Goal: Transaction & Acquisition: Purchase product/service

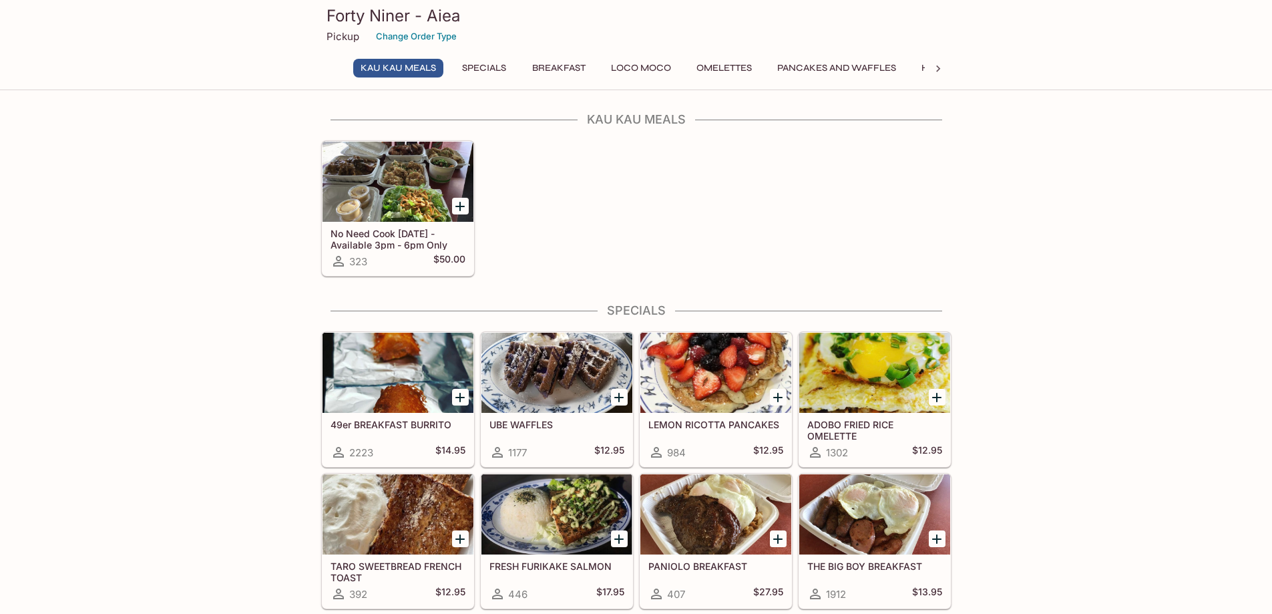
click at [487, 66] on button "Specials" at bounding box center [484, 68] width 60 height 19
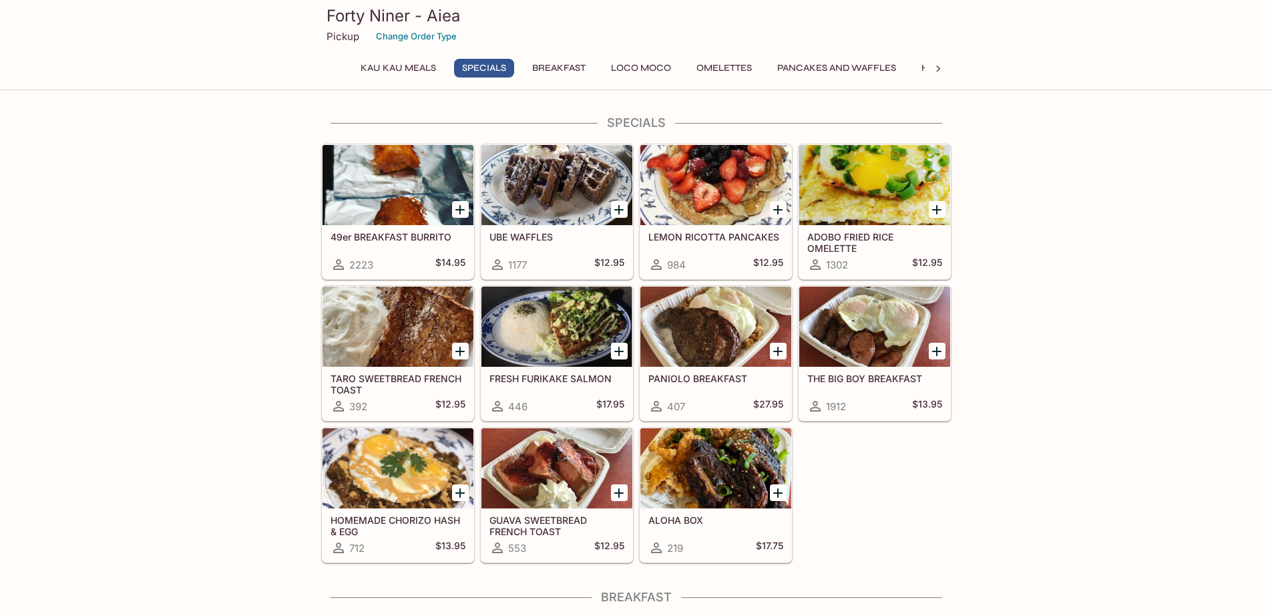
scroll to position [190, 0]
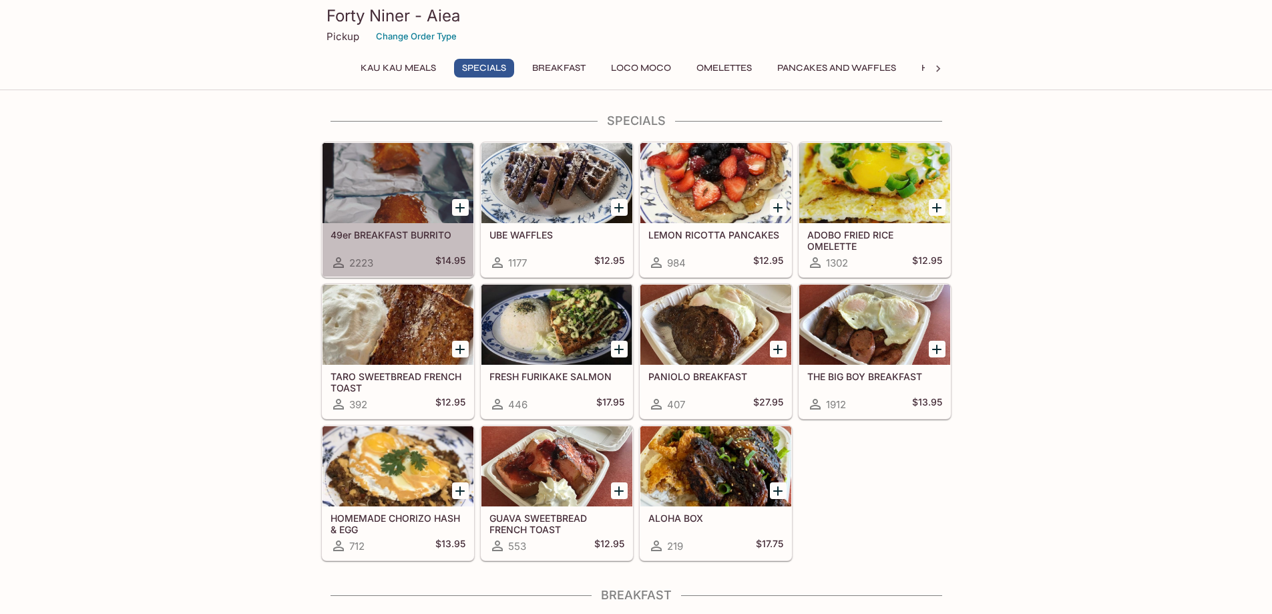
click at [395, 182] on div at bounding box center [398, 183] width 151 height 80
click at [395, 182] on div "Forty Niner - Aiea Pickup Change Order Type Kau Kau Meals Specials Breakfast Lo…" at bounding box center [636, 117] width 1272 height 614
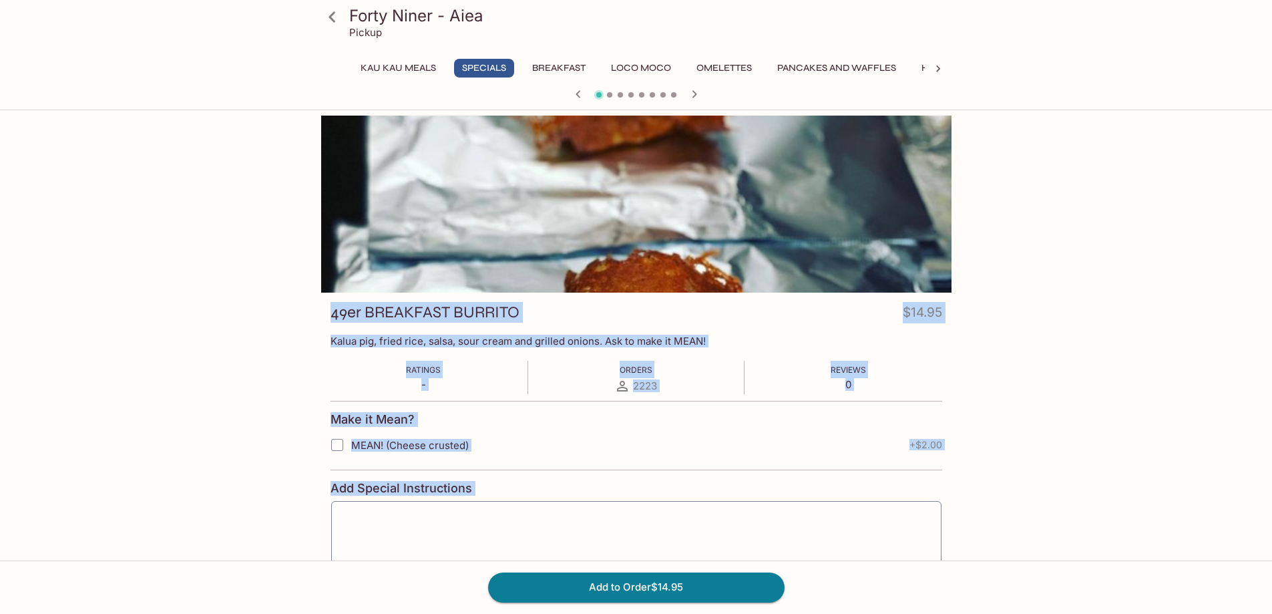
click at [183, 325] on div "Forty Niner - Aiea Pickup Kau Kau Meals Specials Breakfast Loco Moco Omelettes …" at bounding box center [636, 423] width 1272 height 614
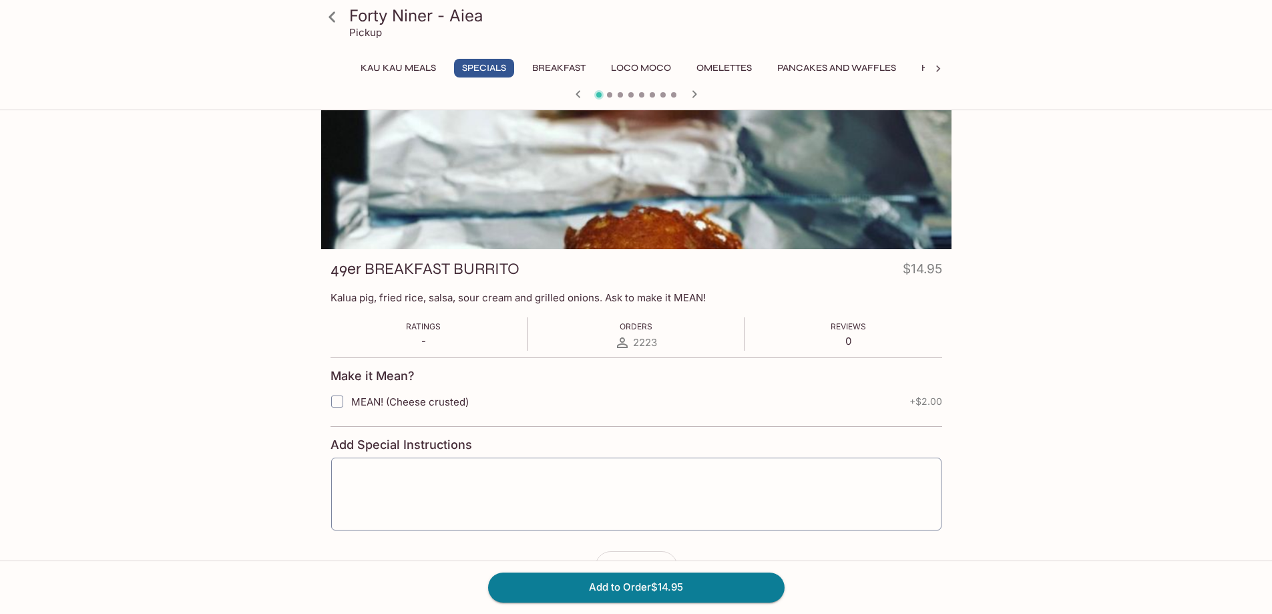
scroll to position [67, 0]
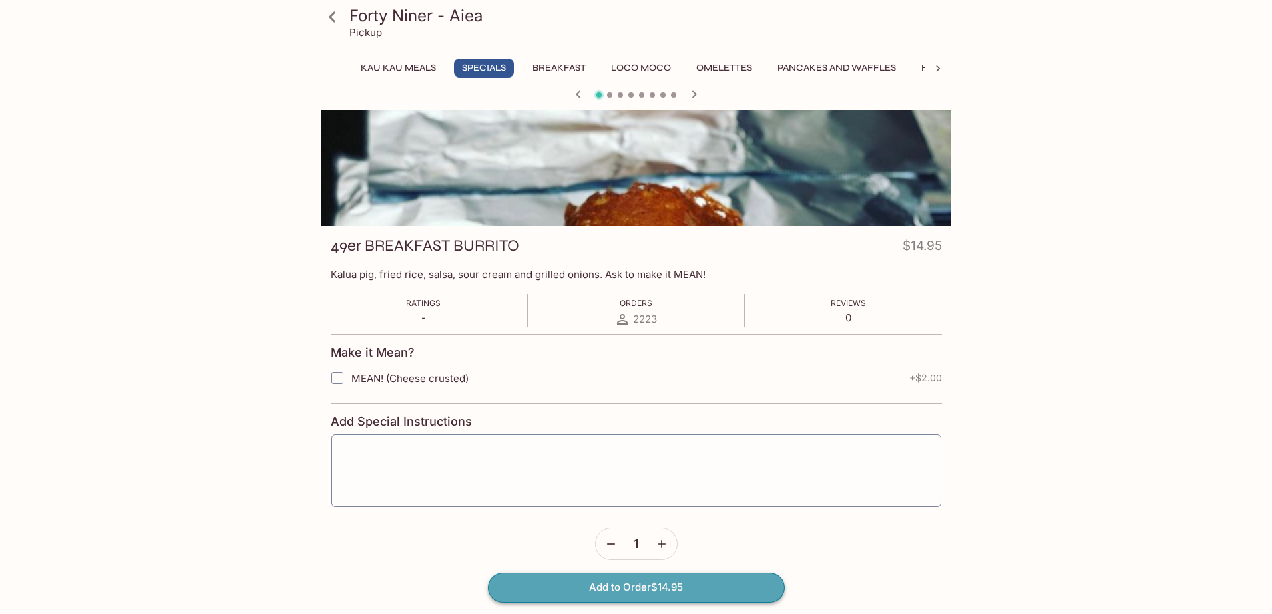
click at [642, 591] on button "Add to Order $14.95" at bounding box center [636, 586] width 296 height 29
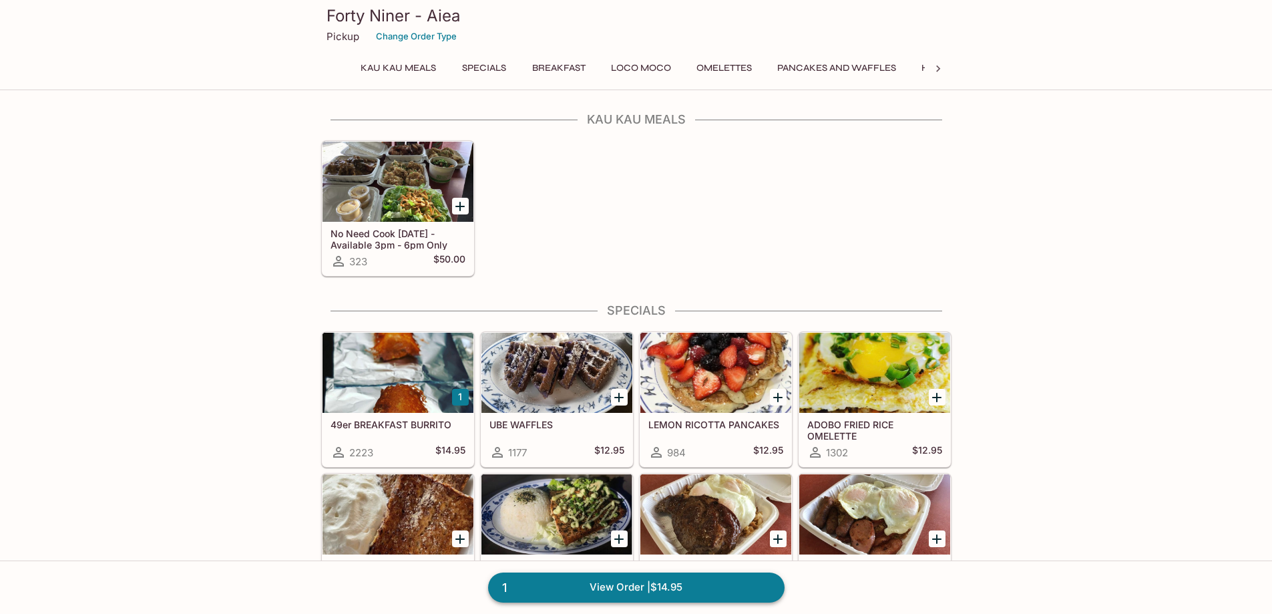
click at [689, 585] on link "1 View Order | $14.95" at bounding box center [636, 586] width 296 height 29
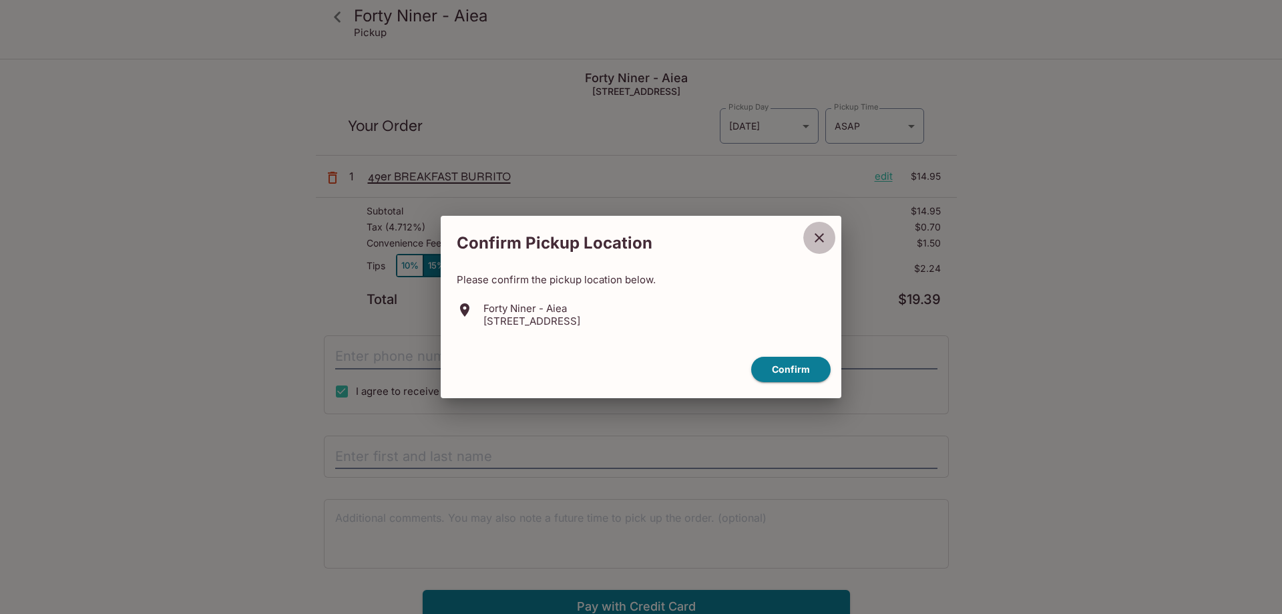
click at [821, 232] on icon "close" at bounding box center [819, 238] width 16 height 16
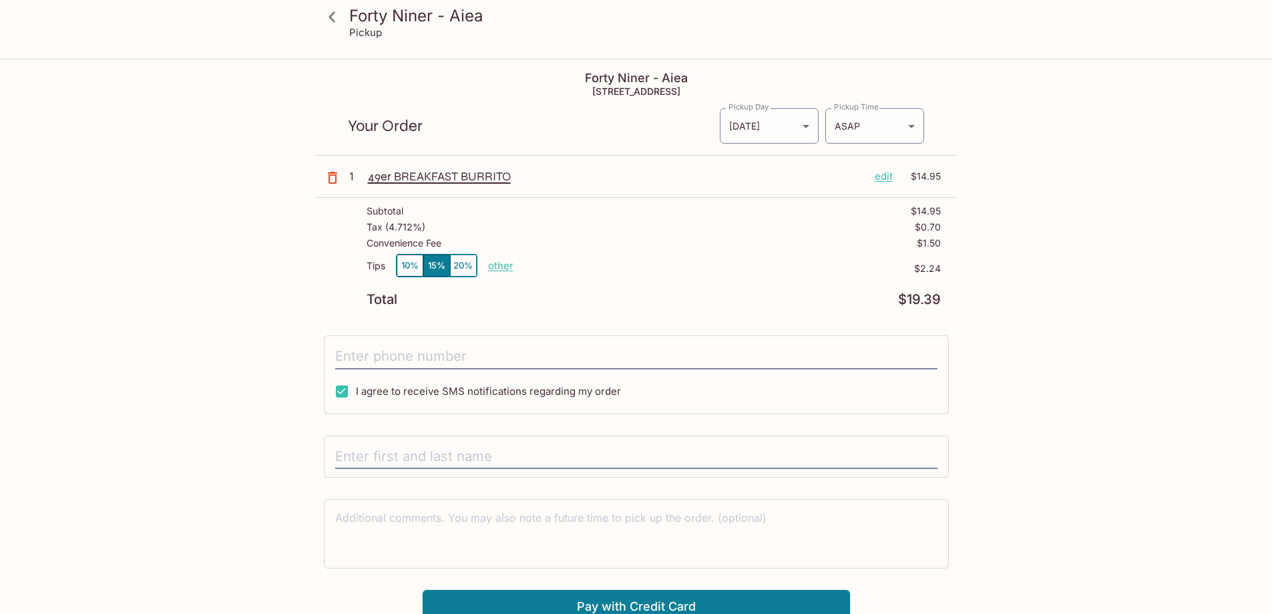
click at [514, 264] on p "$2.24" at bounding box center [727, 268] width 427 height 11
click at [504, 265] on p "other" at bounding box center [500, 265] width 25 height 13
drag, startPoint x: 600, startPoint y: 264, endPoint x: 574, endPoint y: 264, distance: 26.7
click at [504, 267] on p "other" at bounding box center [500, 265] width 25 height 13
drag, startPoint x: 576, startPoint y: 266, endPoint x: 628, endPoint y: 262, distance: 52.2
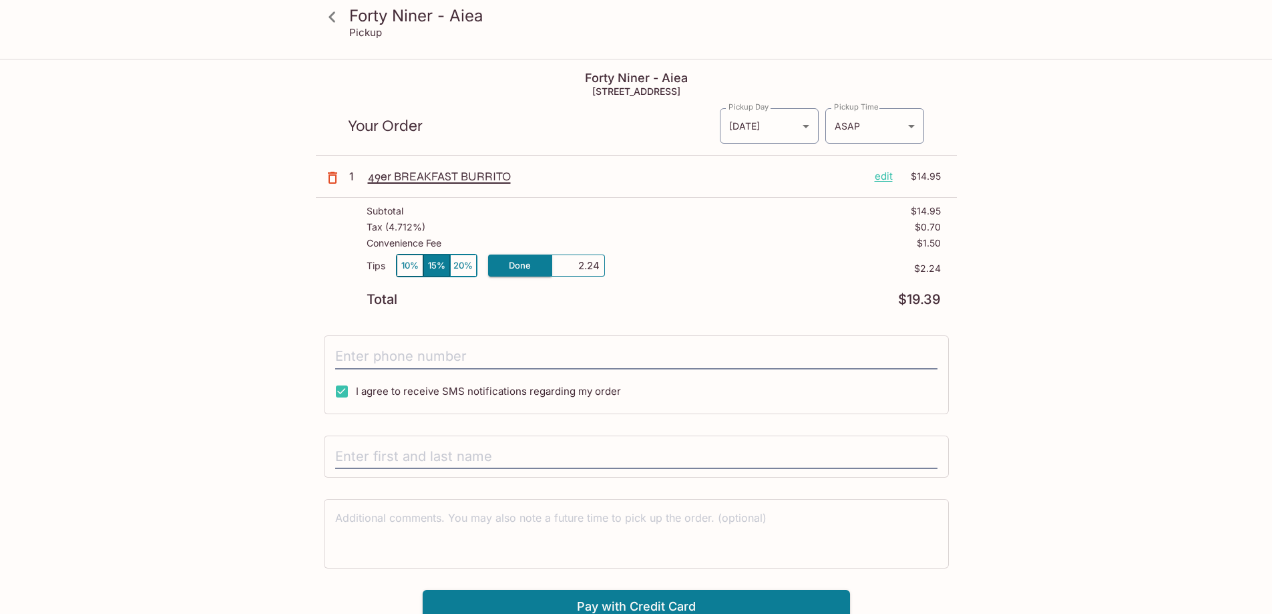
click at [626, 262] on div "Tips 10% 15% 20% Done 2.24 $2.24" at bounding box center [654, 273] width 574 height 39
type input "0.00"
click at [755, 241] on div "Convenience Fee $1.50" at bounding box center [654, 246] width 574 height 16
